Goal: Task Accomplishment & Management: Manage account settings

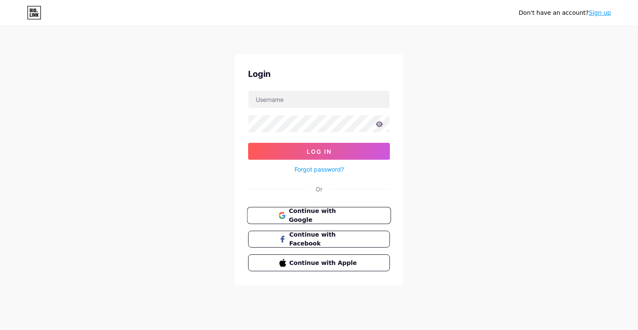
click at [297, 216] on span "Continue with Google" at bounding box center [324, 215] width 71 height 18
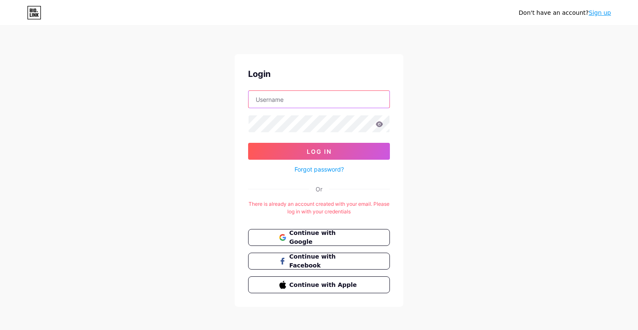
click at [272, 101] on input "text" at bounding box center [319, 99] width 141 height 17
type input "[EMAIL_ADDRESS][DOMAIN_NAME]"
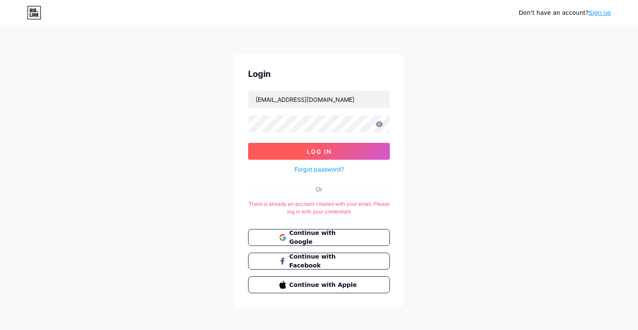
click at [306, 147] on button "Log In" at bounding box center [319, 151] width 142 height 17
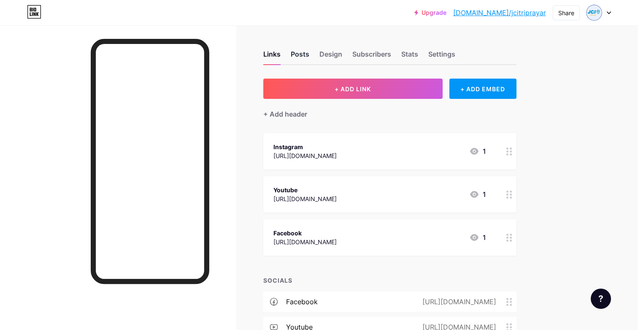
click at [292, 56] on div "Posts" at bounding box center [300, 56] width 19 height 15
click at [331, 57] on div "Design" at bounding box center [331, 56] width 23 height 15
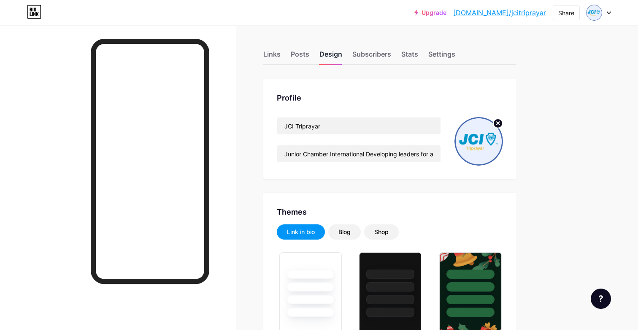
type input "#0b4ba4"
type input "#4165b1"
type input "#f6f6f7"
click at [472, 139] on img at bounding box center [479, 141] width 49 height 49
click at [499, 124] on circle at bounding box center [498, 123] width 9 height 9
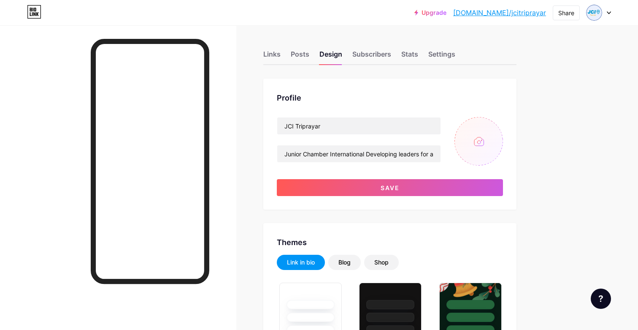
click at [475, 139] on input "file" at bounding box center [479, 141] width 49 height 49
type input "C:\fakepath\Logo (24).png"
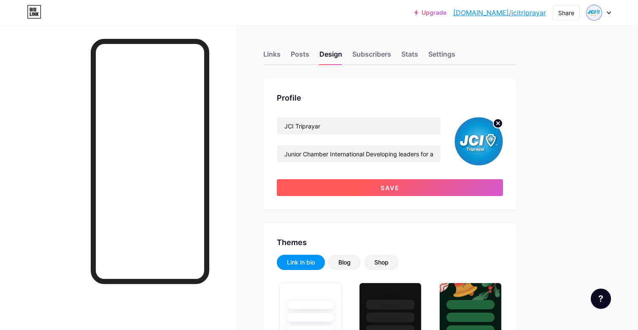
click at [421, 188] on button "Save" at bounding box center [390, 187] width 226 height 17
type input "#0b4ba4"
